Goal: Complete application form

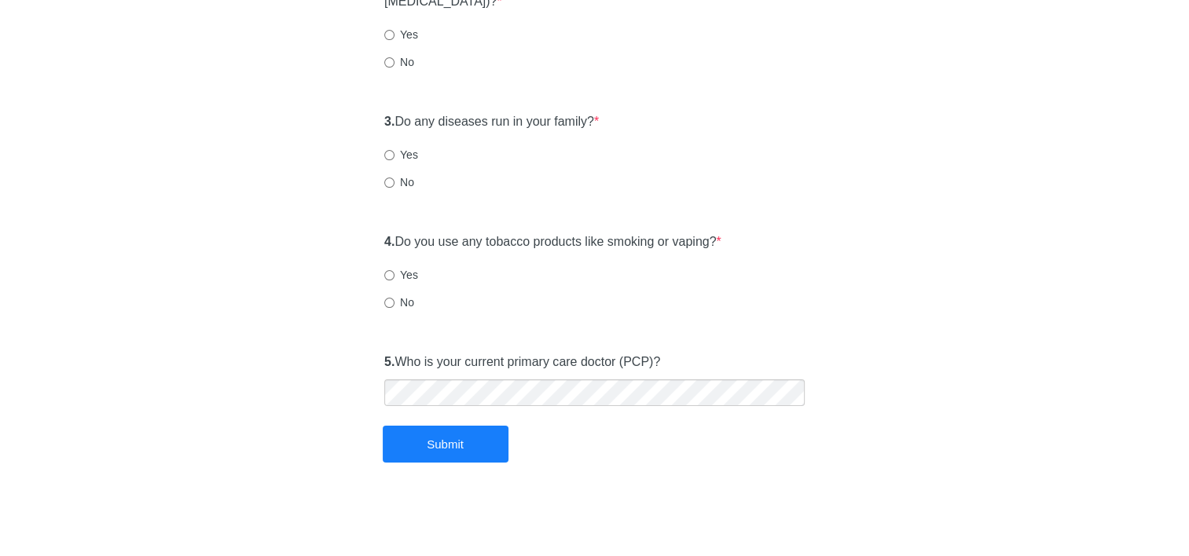
scroll to position [255, 0]
click at [387, 301] on input "No" at bounding box center [389, 303] width 10 height 10
radio input "true"
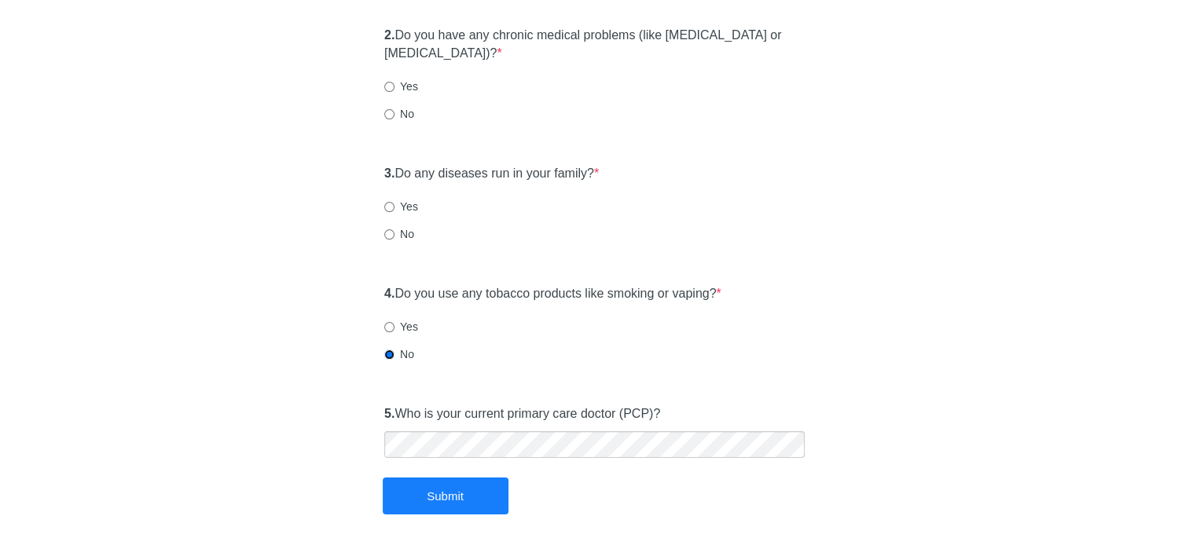
scroll to position [176, 0]
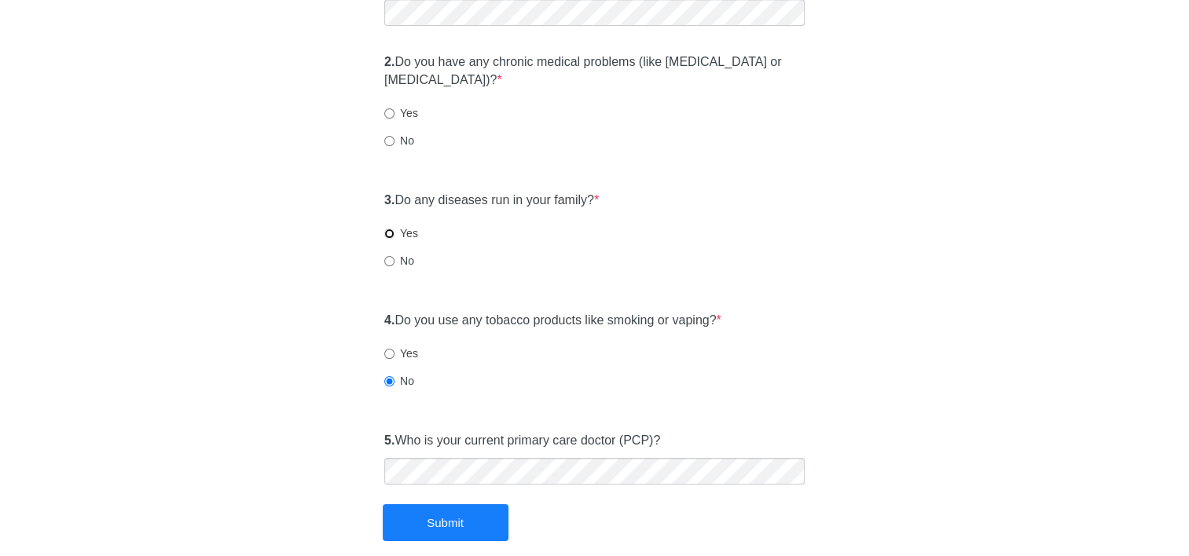
click at [387, 233] on input "Yes" at bounding box center [389, 234] width 10 height 10
radio input "true"
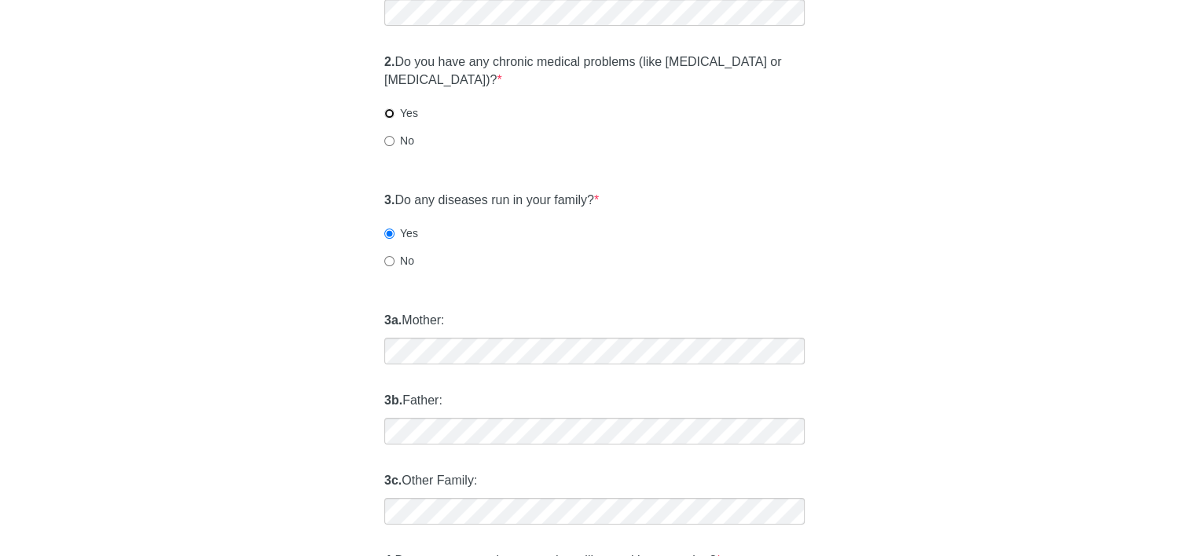
click at [388, 115] on input "Yes" at bounding box center [389, 113] width 10 height 10
radio input "true"
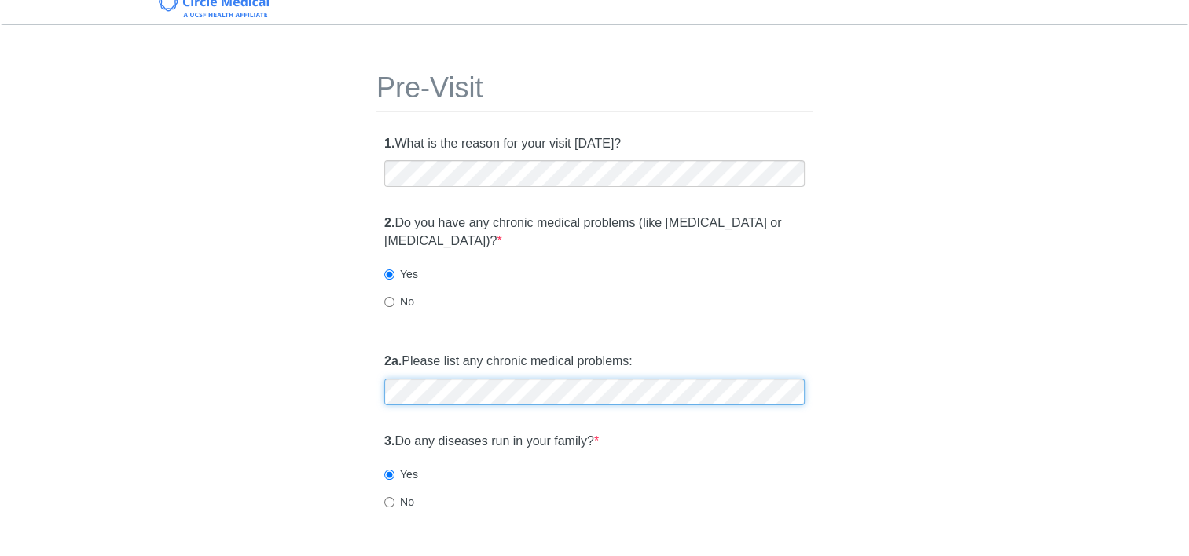
scroll to position [0, 0]
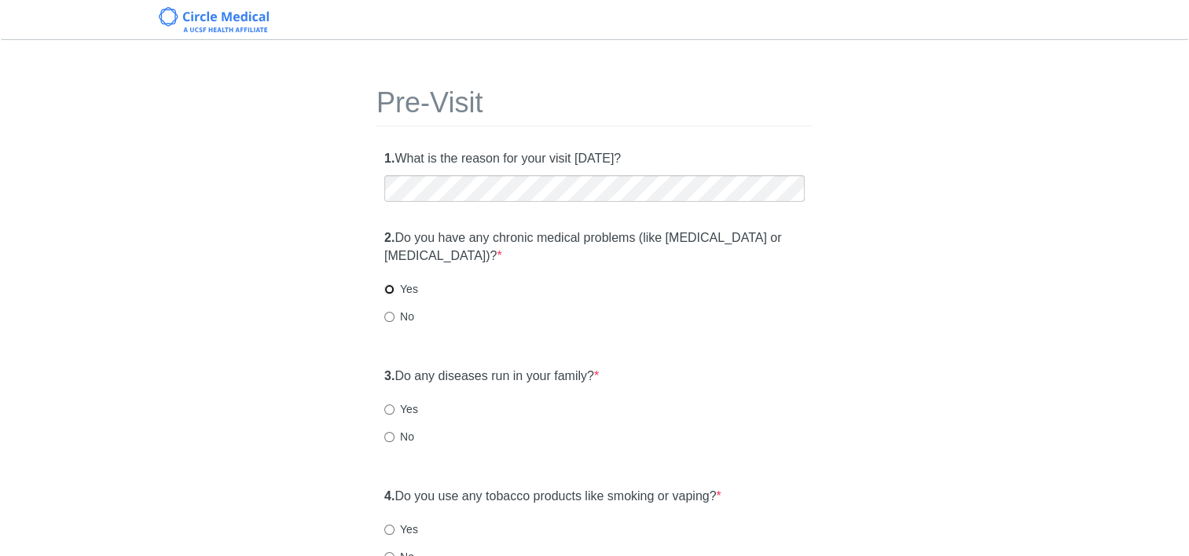
click at [389, 286] on input "Yes" at bounding box center [389, 289] width 10 height 10
radio input "true"
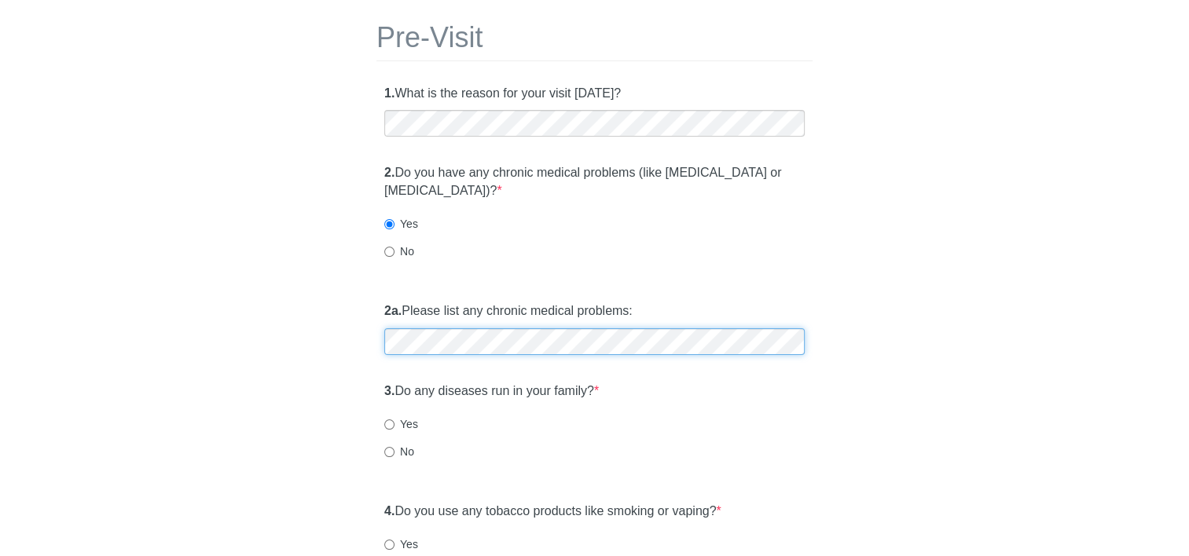
scroll to position [157, 0]
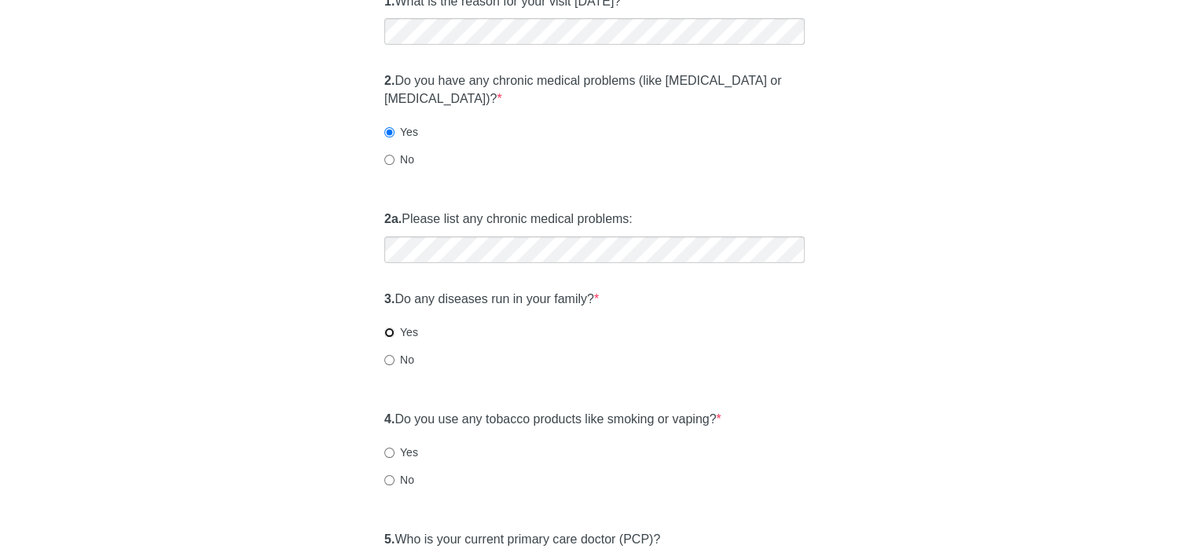
click at [389, 336] on input "Yes" at bounding box center [389, 333] width 10 height 10
radio input "true"
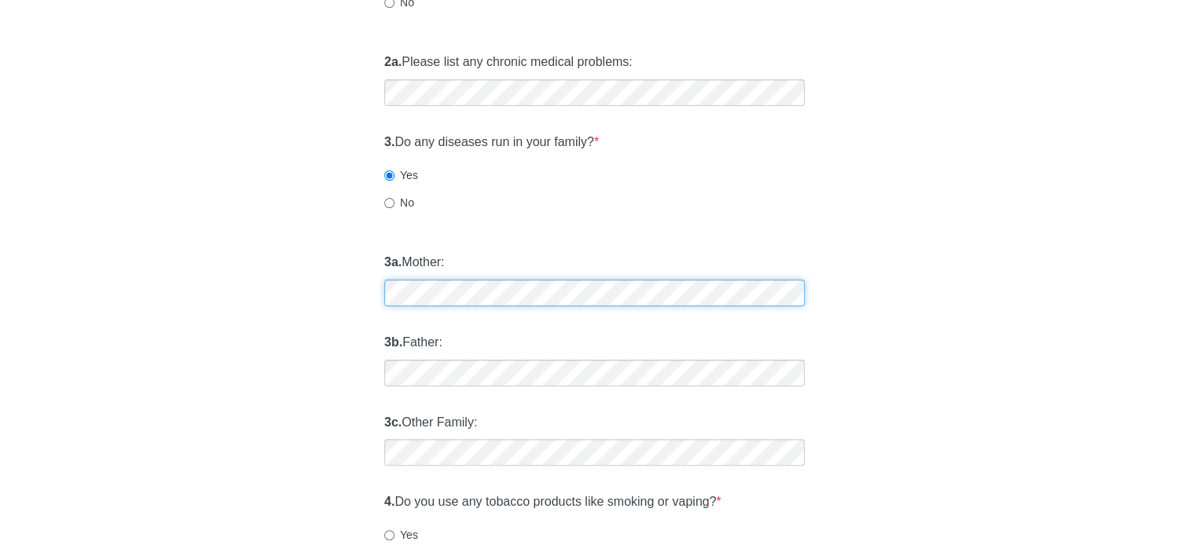
scroll to position [471, 0]
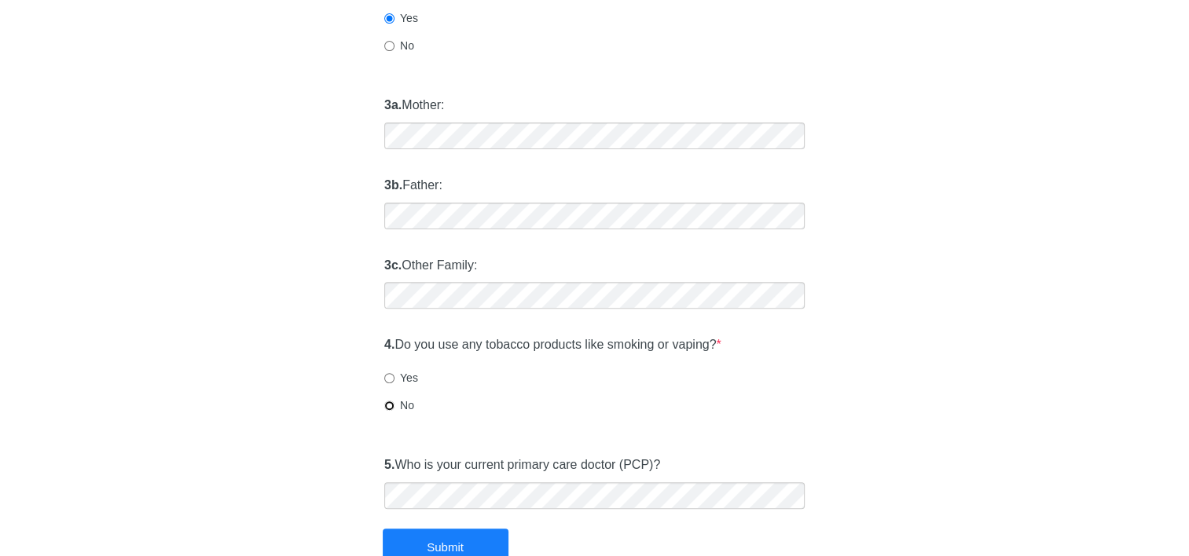
click at [386, 402] on input "No" at bounding box center [389, 406] width 10 height 10
radio input "true"
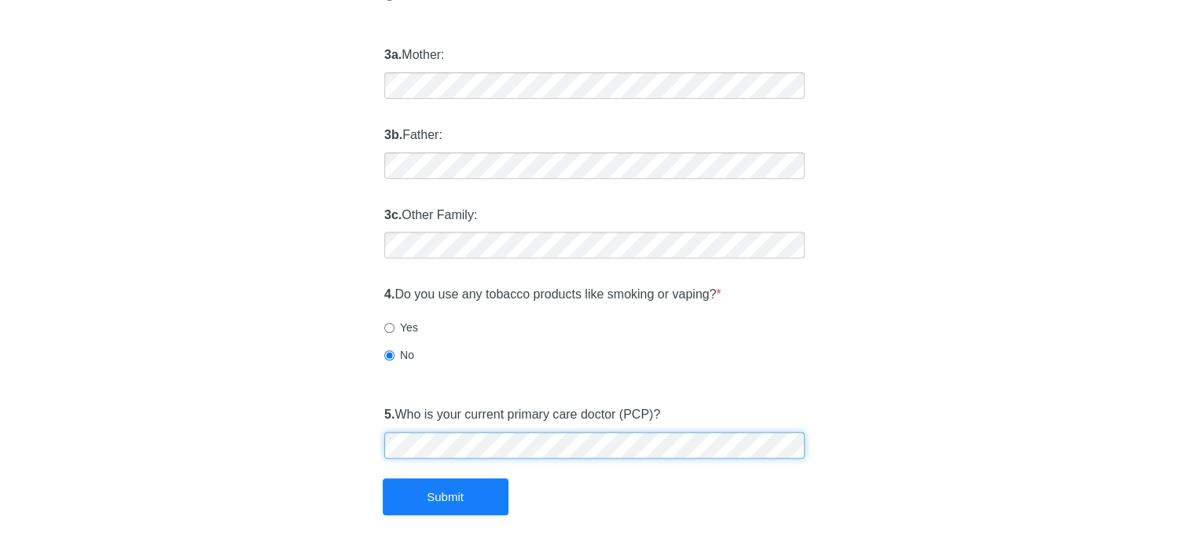
scroll to position [575, 0]
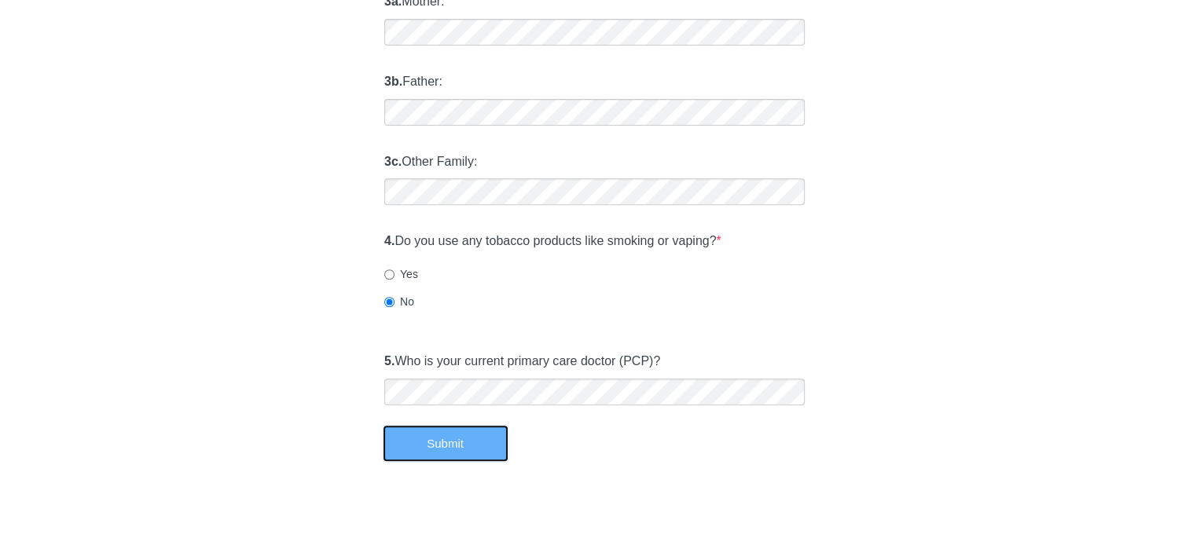
click at [438, 453] on button "Submit" at bounding box center [446, 443] width 126 height 37
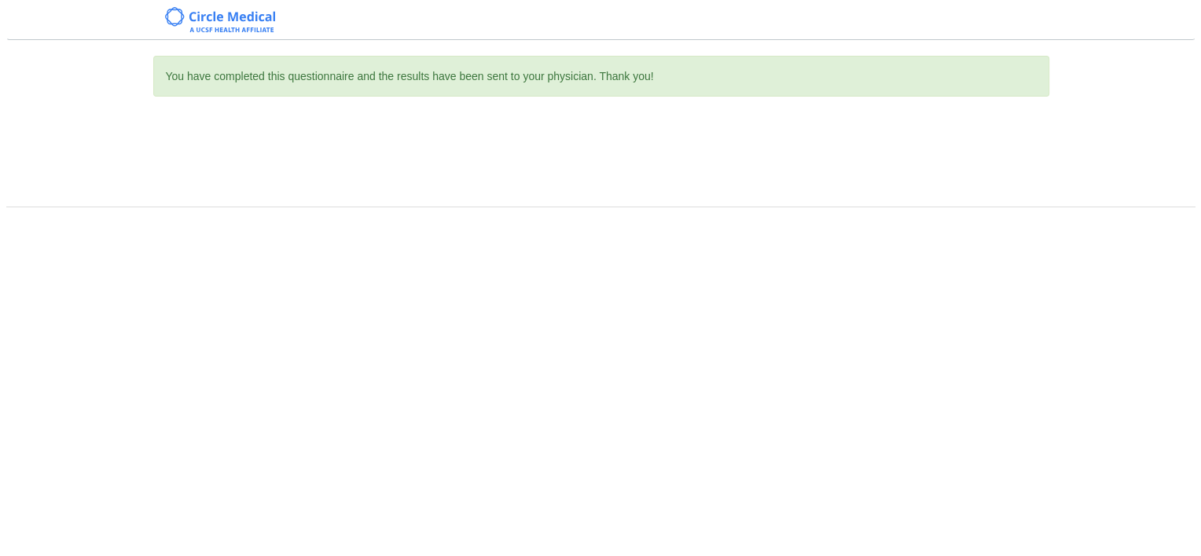
scroll to position [0, 0]
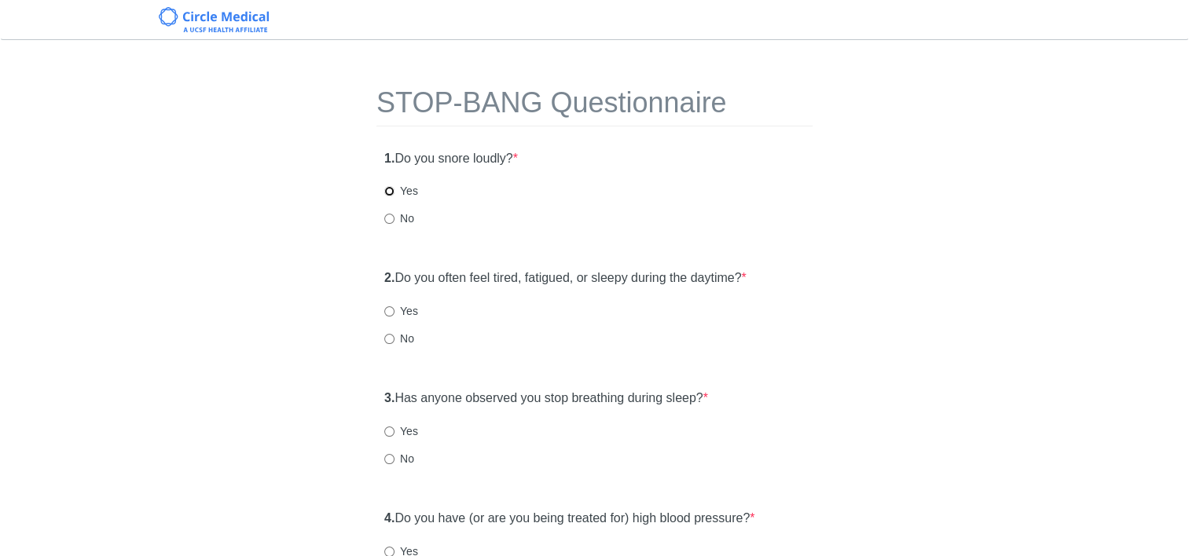
click at [389, 193] on input "Yes" at bounding box center [389, 191] width 10 height 10
radio input "true"
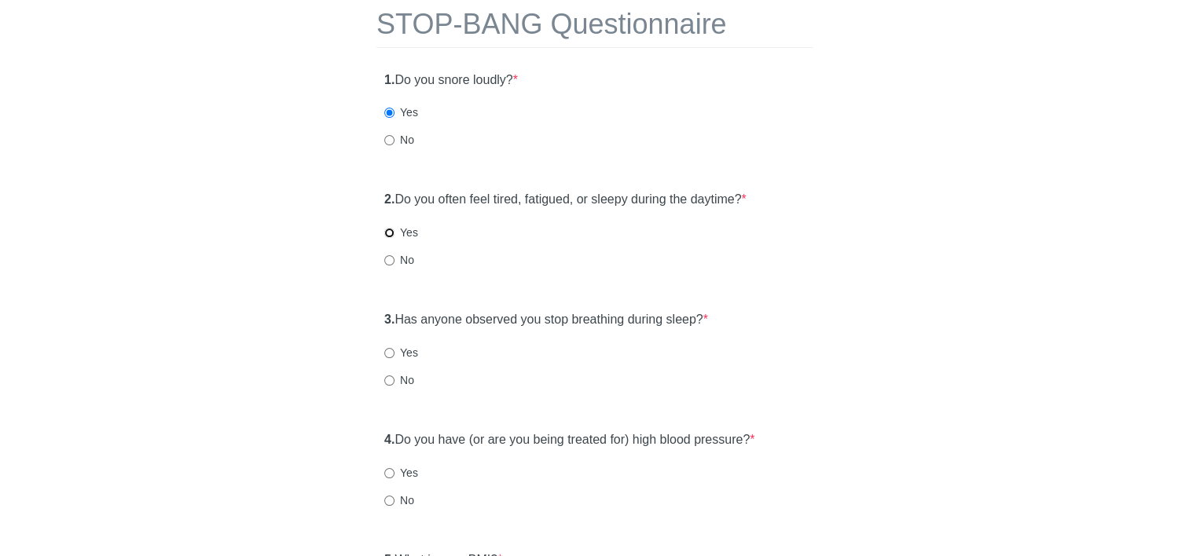
click at [392, 235] on input "Yes" at bounding box center [389, 233] width 10 height 10
radio input "true"
click at [389, 383] on input "No" at bounding box center [389, 381] width 10 height 10
radio input "true"
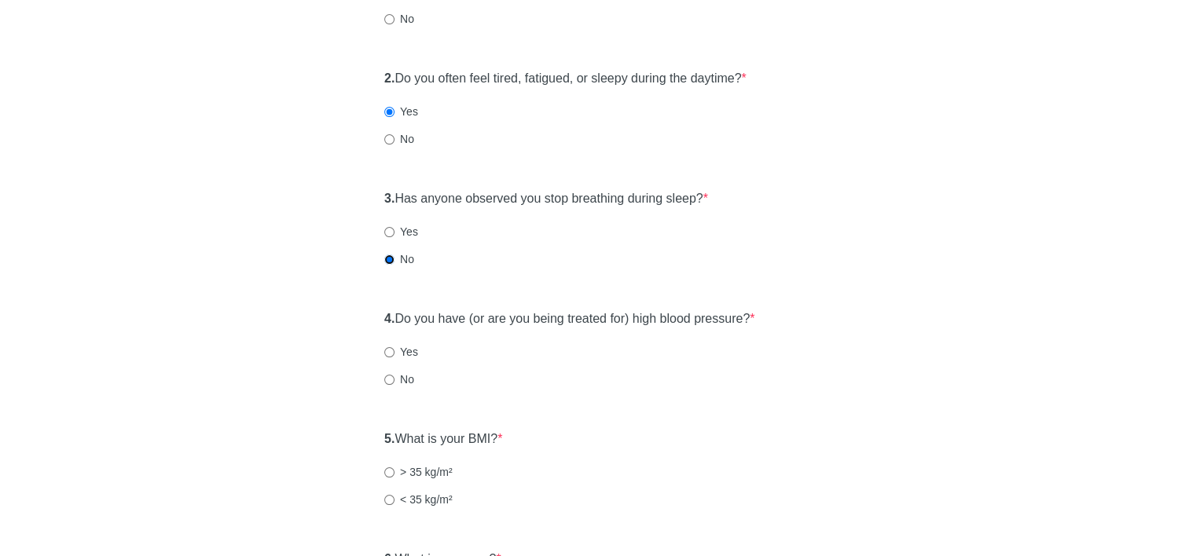
scroll to position [236, 0]
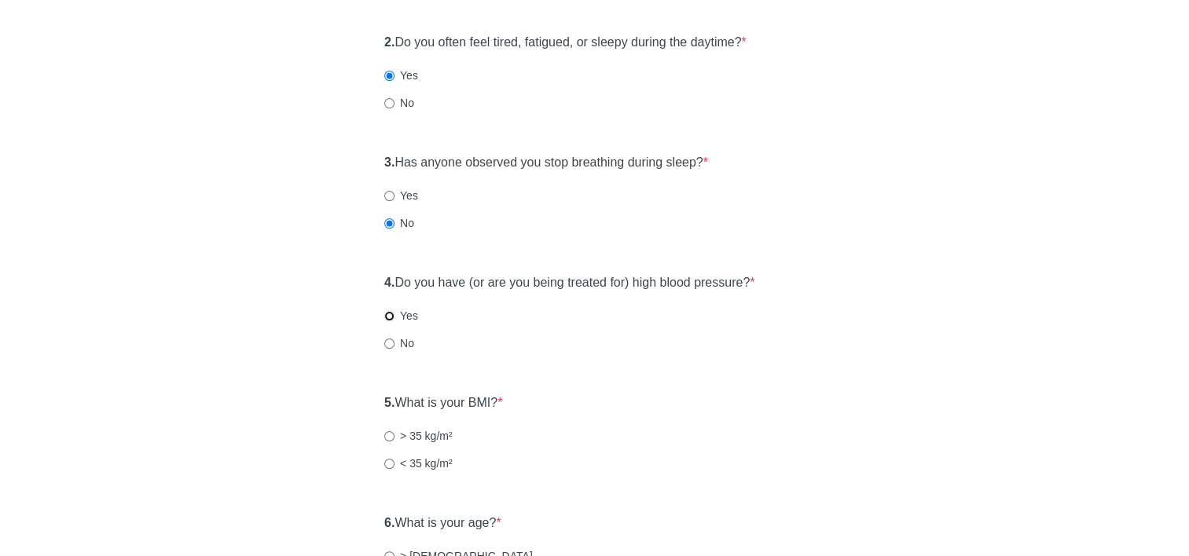
click at [392, 314] on input "Yes" at bounding box center [389, 316] width 10 height 10
radio input "true"
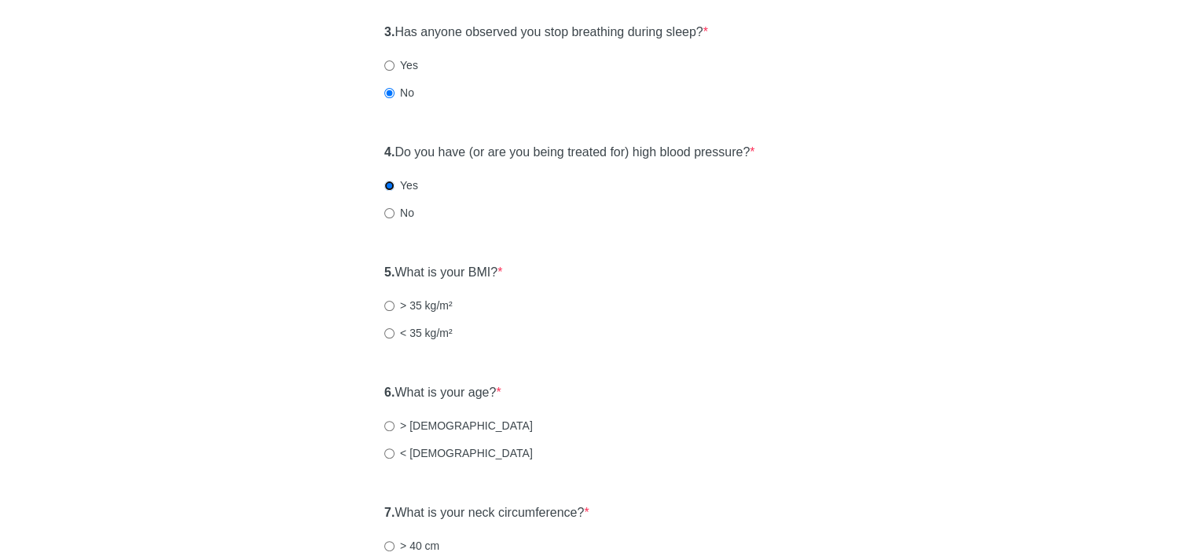
scroll to position [393, 0]
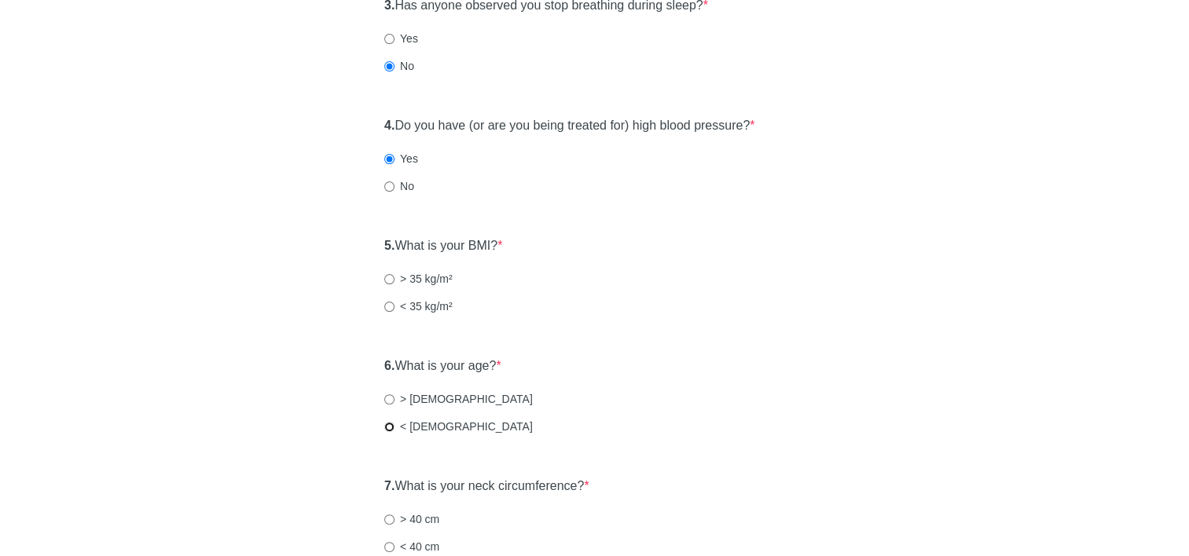
click at [387, 427] on input "< 50 years old" at bounding box center [389, 427] width 10 height 10
radio input "true"
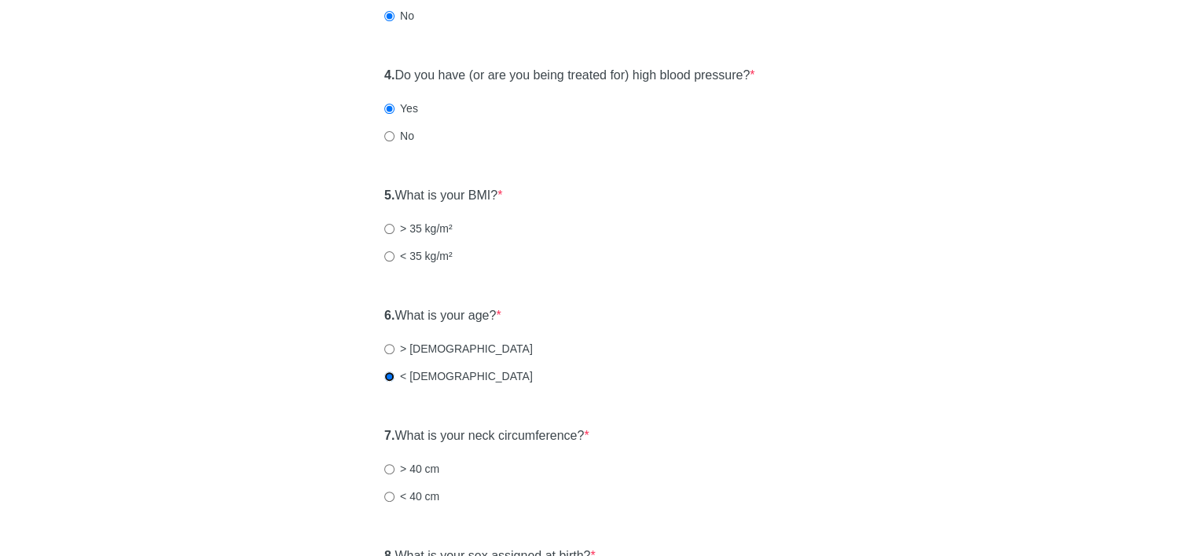
scroll to position [471, 0]
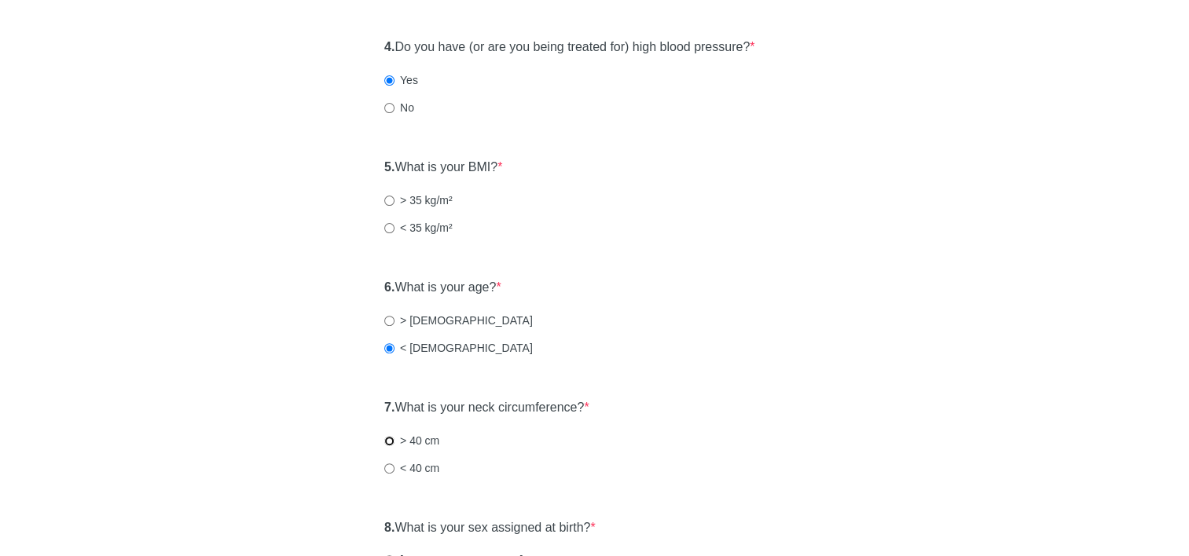
click at [390, 442] on input "> 40 cm" at bounding box center [389, 441] width 10 height 10
radio input "true"
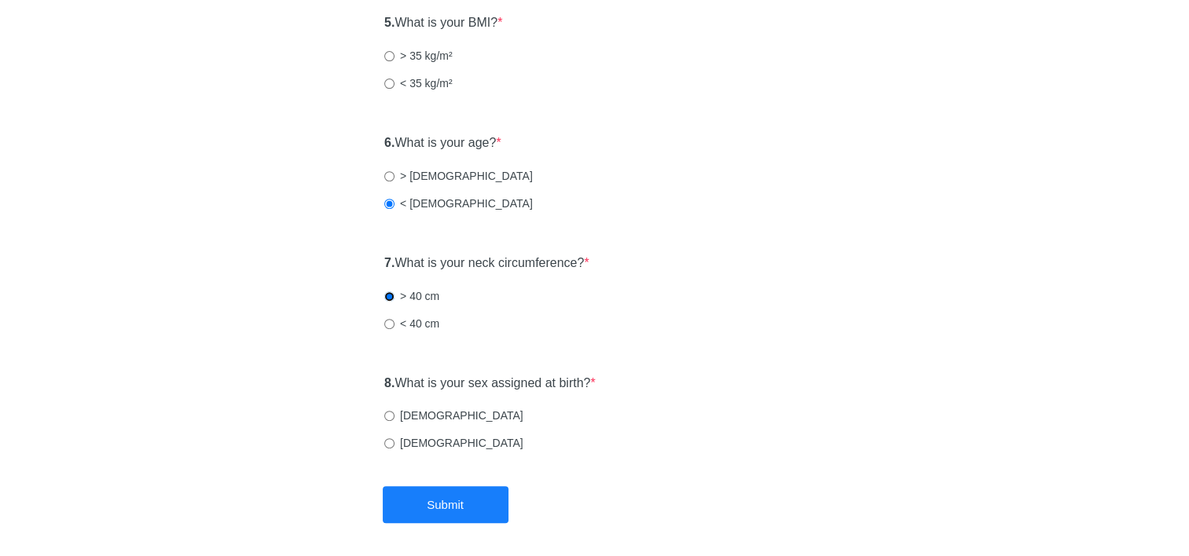
scroll to position [629, 0]
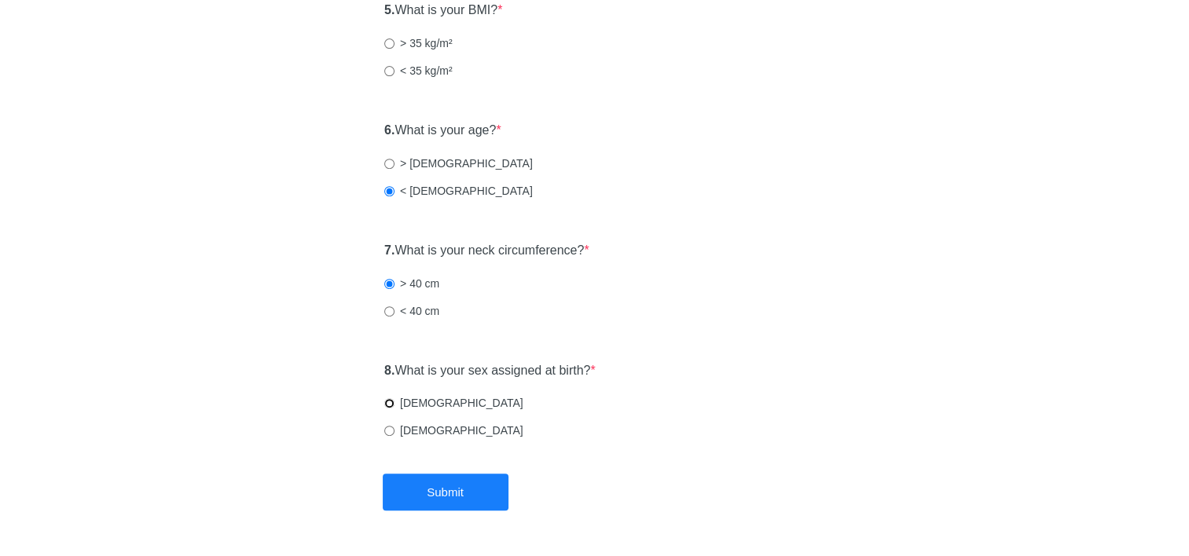
click at [387, 405] on input "Male" at bounding box center [389, 403] width 10 height 10
radio input "true"
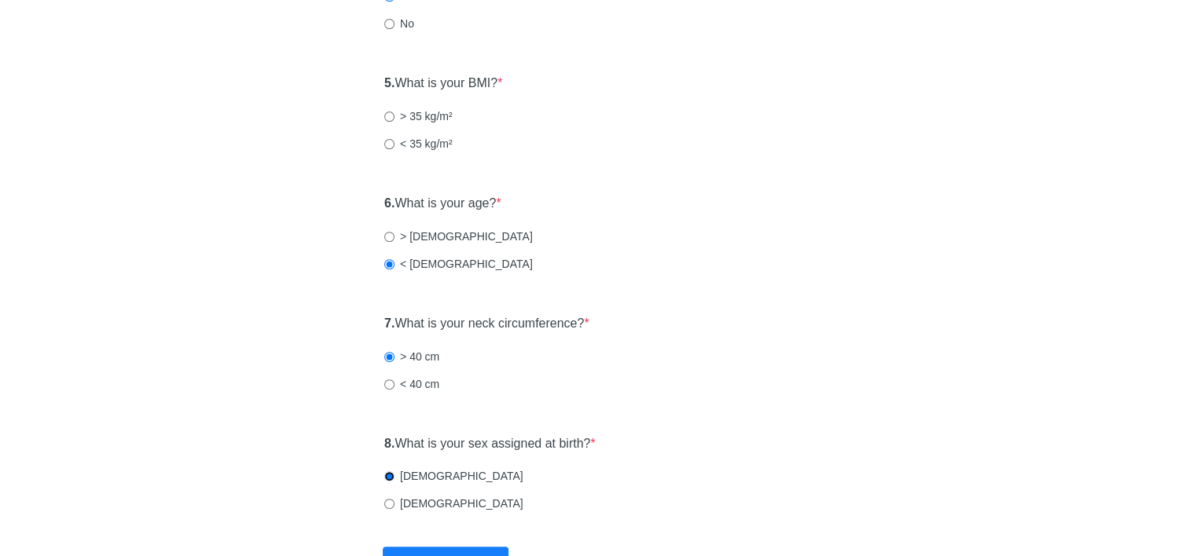
scroll to position [471, 0]
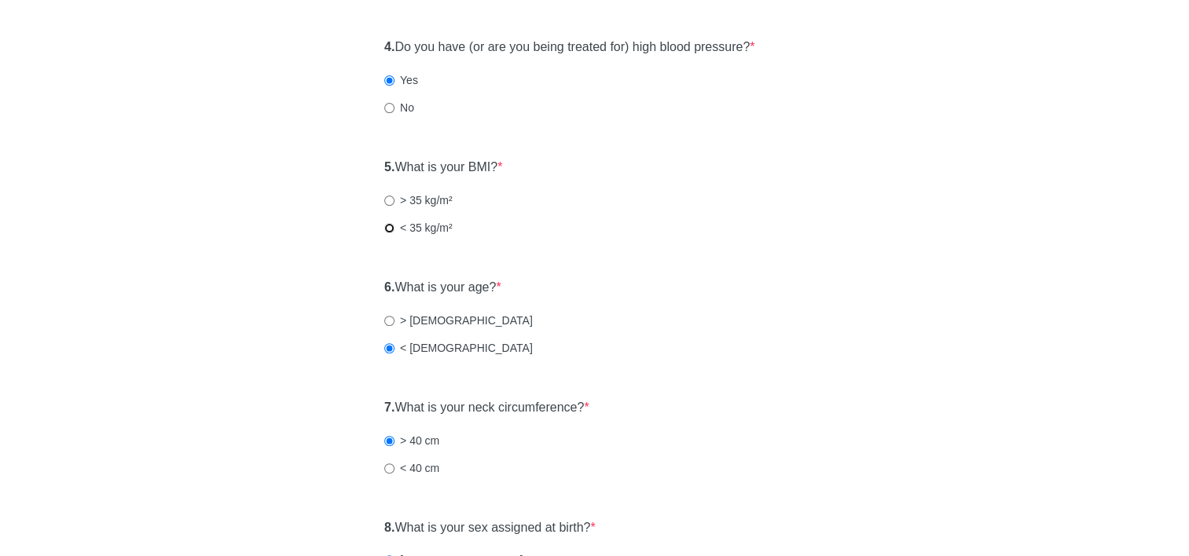
click at [385, 229] on input "< 35 kg/m²" at bounding box center [389, 228] width 10 height 10
radio input "true"
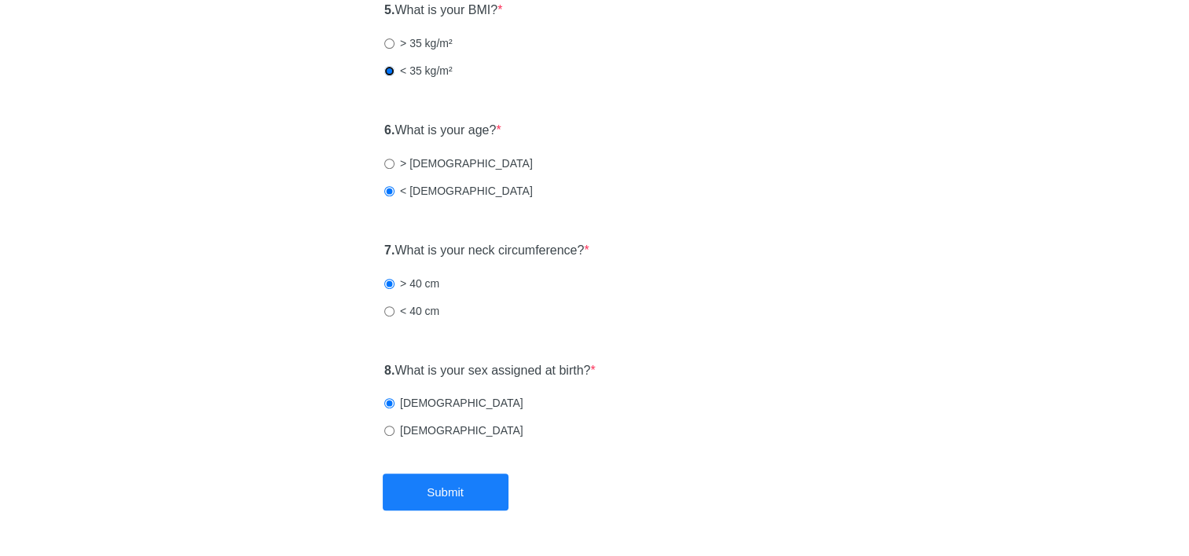
scroll to position [677, 0]
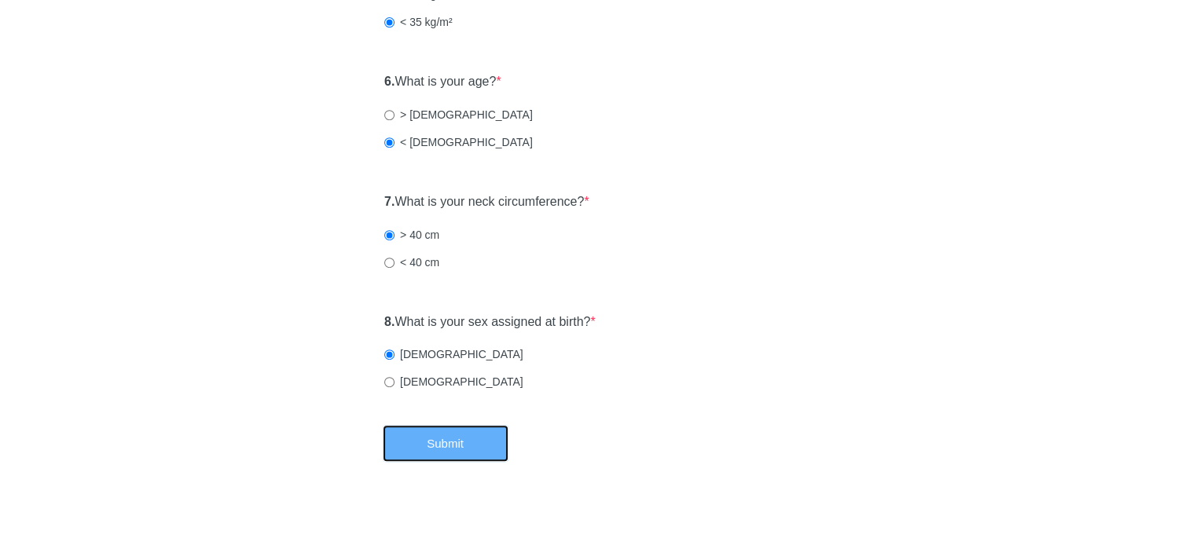
click at [421, 443] on button "Submit" at bounding box center [446, 443] width 126 height 37
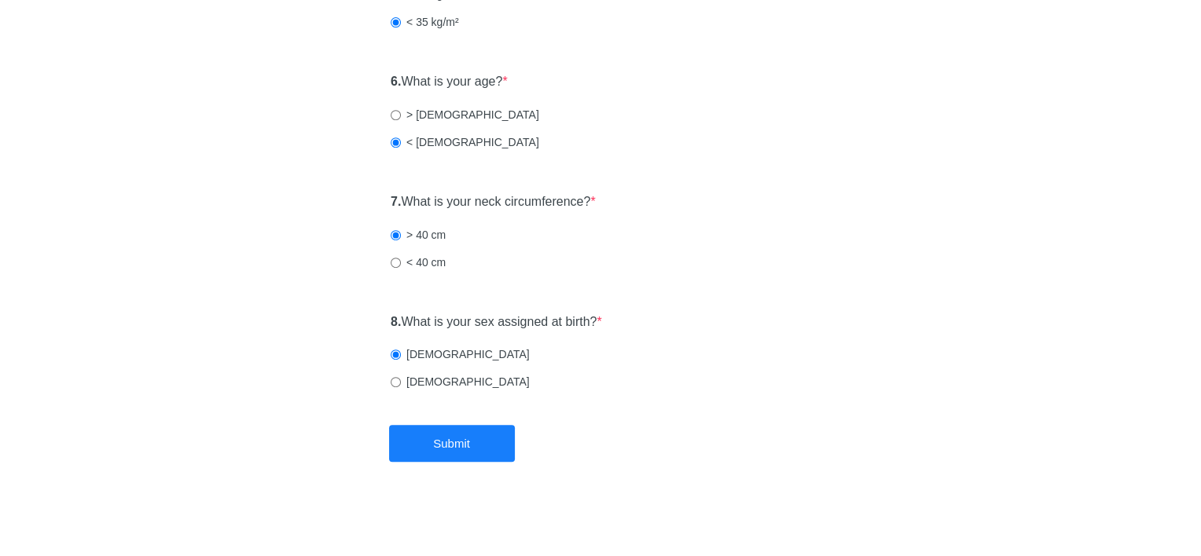
scroll to position [0, 0]
